Goal: Information Seeking & Learning: Learn about a topic

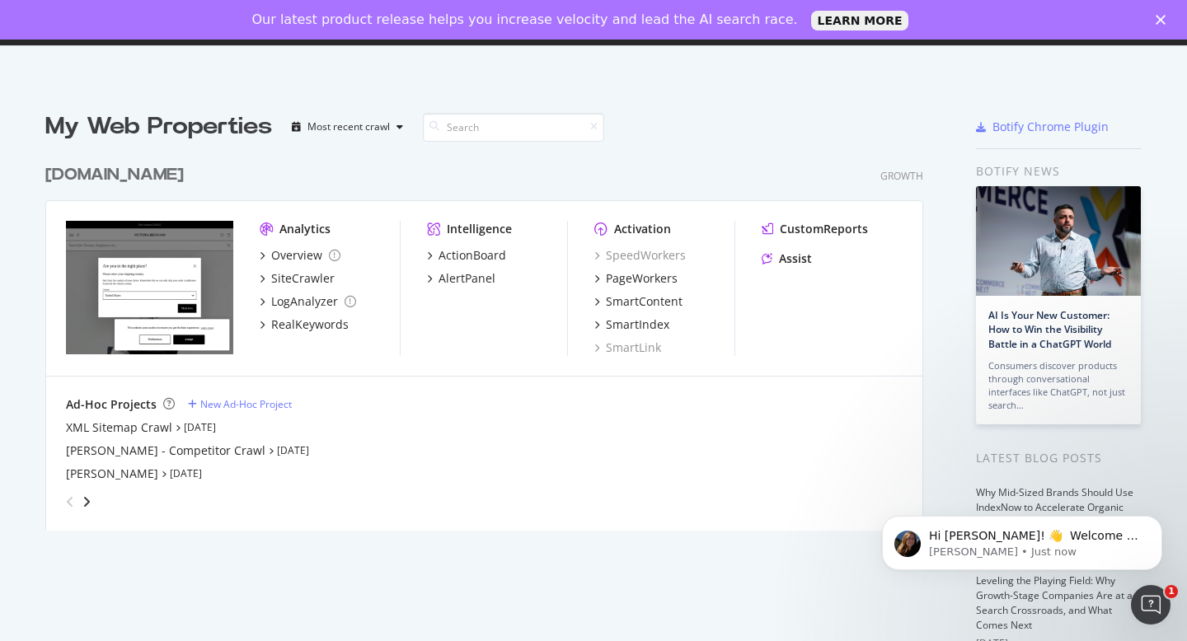
click at [1174, 6] on div "Our latest product release helps you increase velocity and lead the AI search r…" at bounding box center [593, 20] width 1187 height 40
click at [1168, 10] on div "Our latest product release helps you increase velocity and lead the AI search r…" at bounding box center [593, 20] width 1187 height 26
click at [1159, 24] on icon "Close" at bounding box center [1160, 20] width 10 height 10
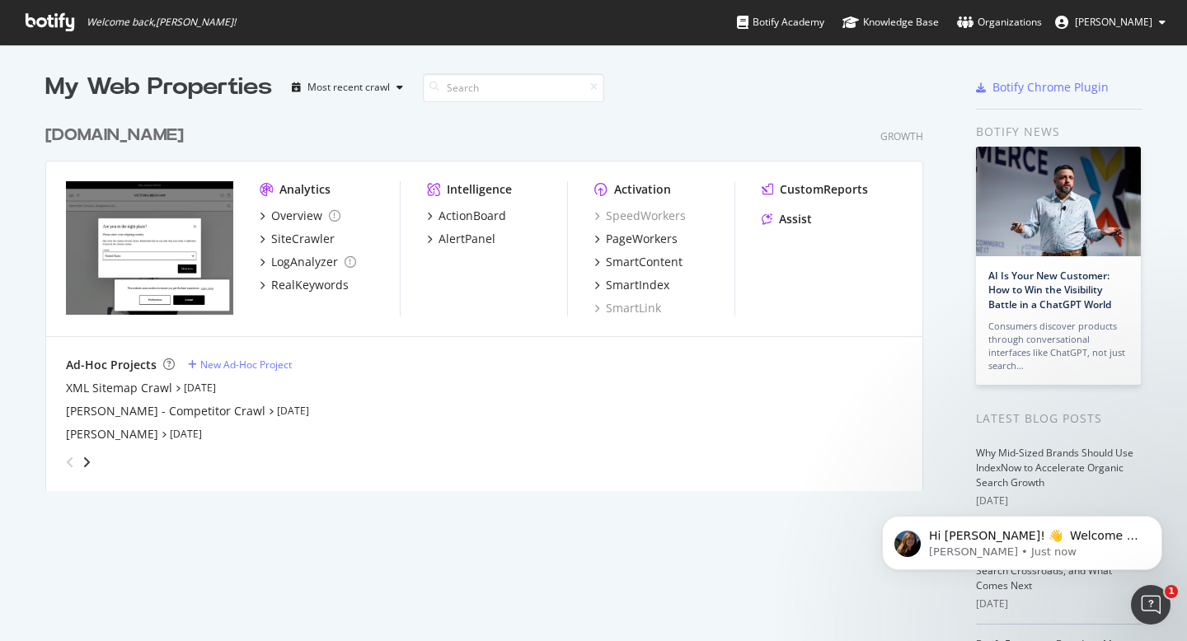
click at [756, 96] on div "My Web Properties Most recent crawl" at bounding box center [435, 87] width 780 height 33
click at [35, 22] on icon at bounding box center [50, 22] width 49 height 18
click at [824, 22] on div "Botify Academy" at bounding box center [780, 22] width 87 height 16
click at [54, 25] on icon at bounding box center [50, 22] width 49 height 18
click at [267, 215] on div "Overview" at bounding box center [300, 216] width 81 height 16
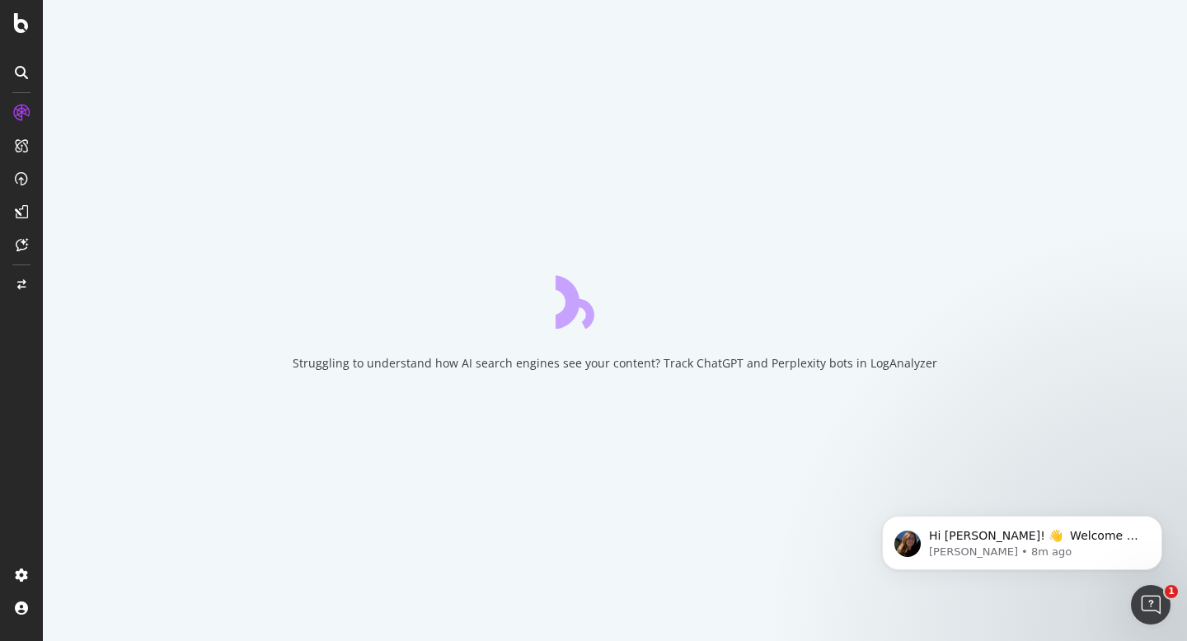
click at [24, 173] on icon at bounding box center [21, 178] width 13 height 13
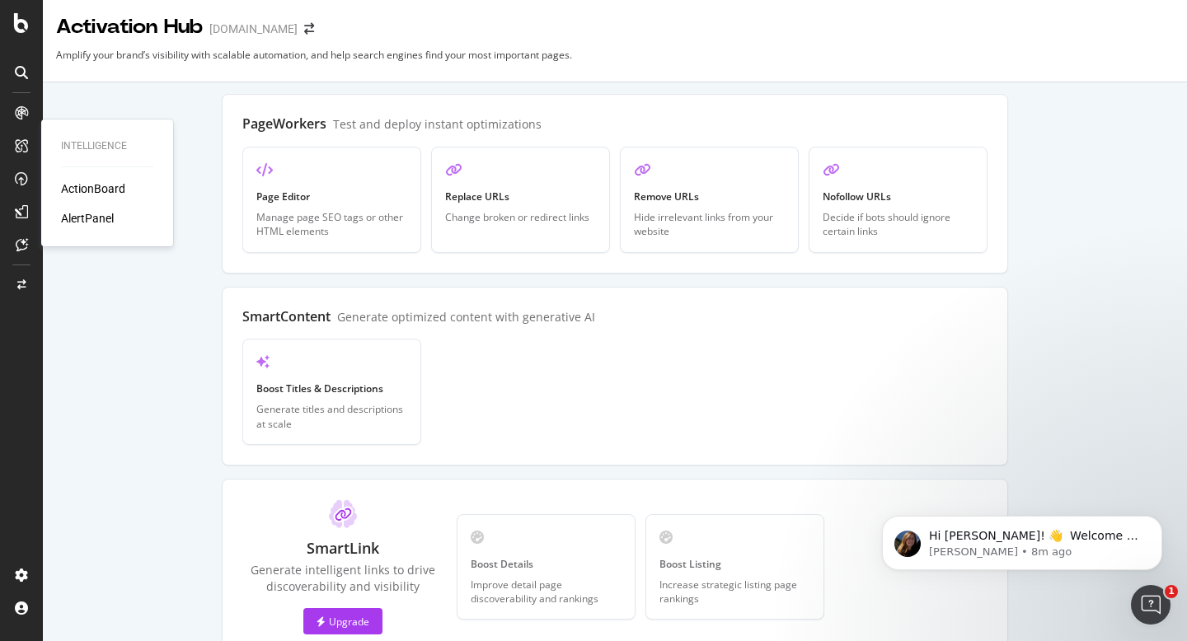
click at [23, 149] on icon at bounding box center [21, 145] width 13 height 13
